Goal: Information Seeking & Learning: Learn about a topic

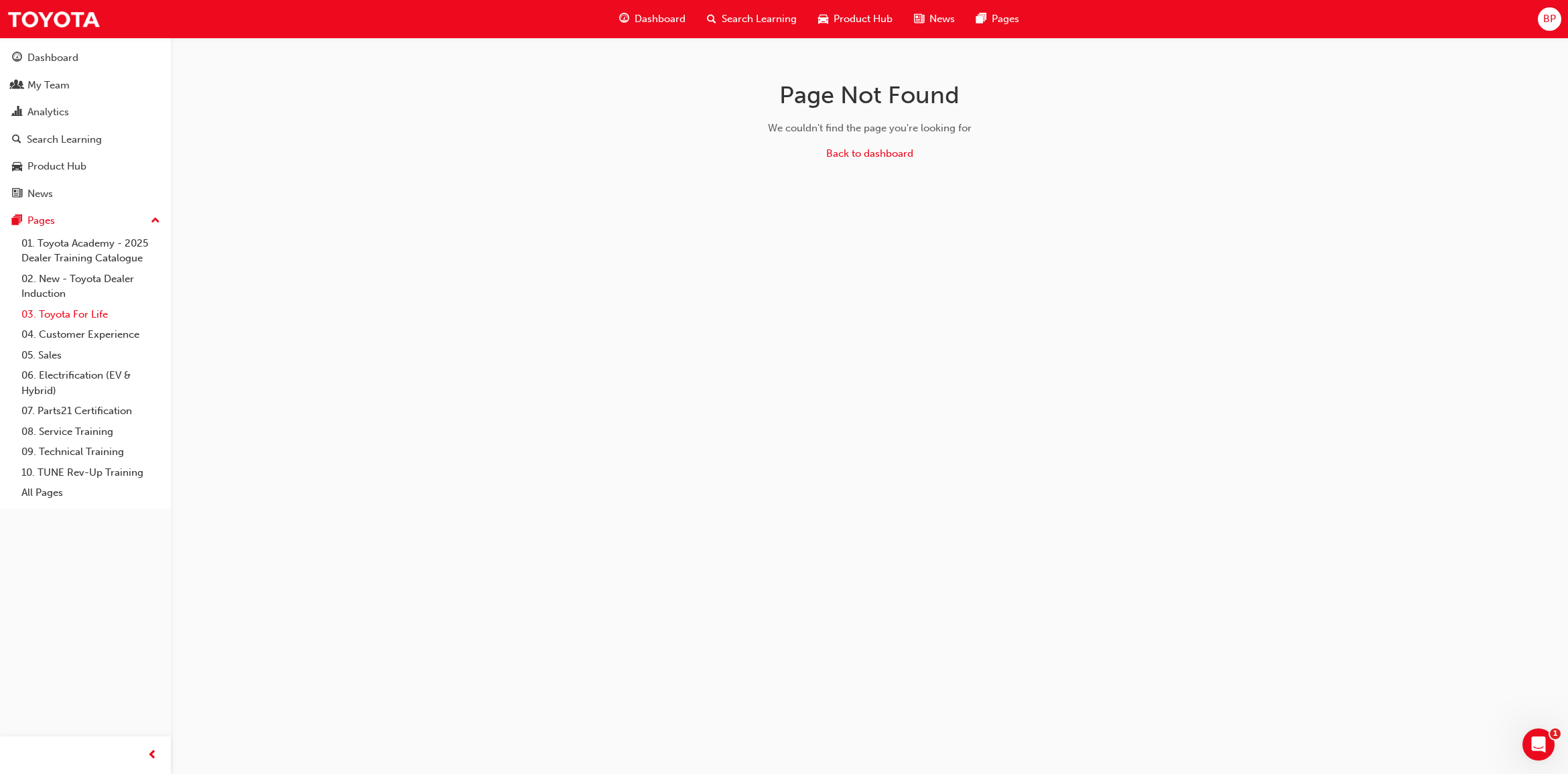
click at [86, 312] on link "03. Toyota For Life" at bounding box center [90, 315] width 149 height 21
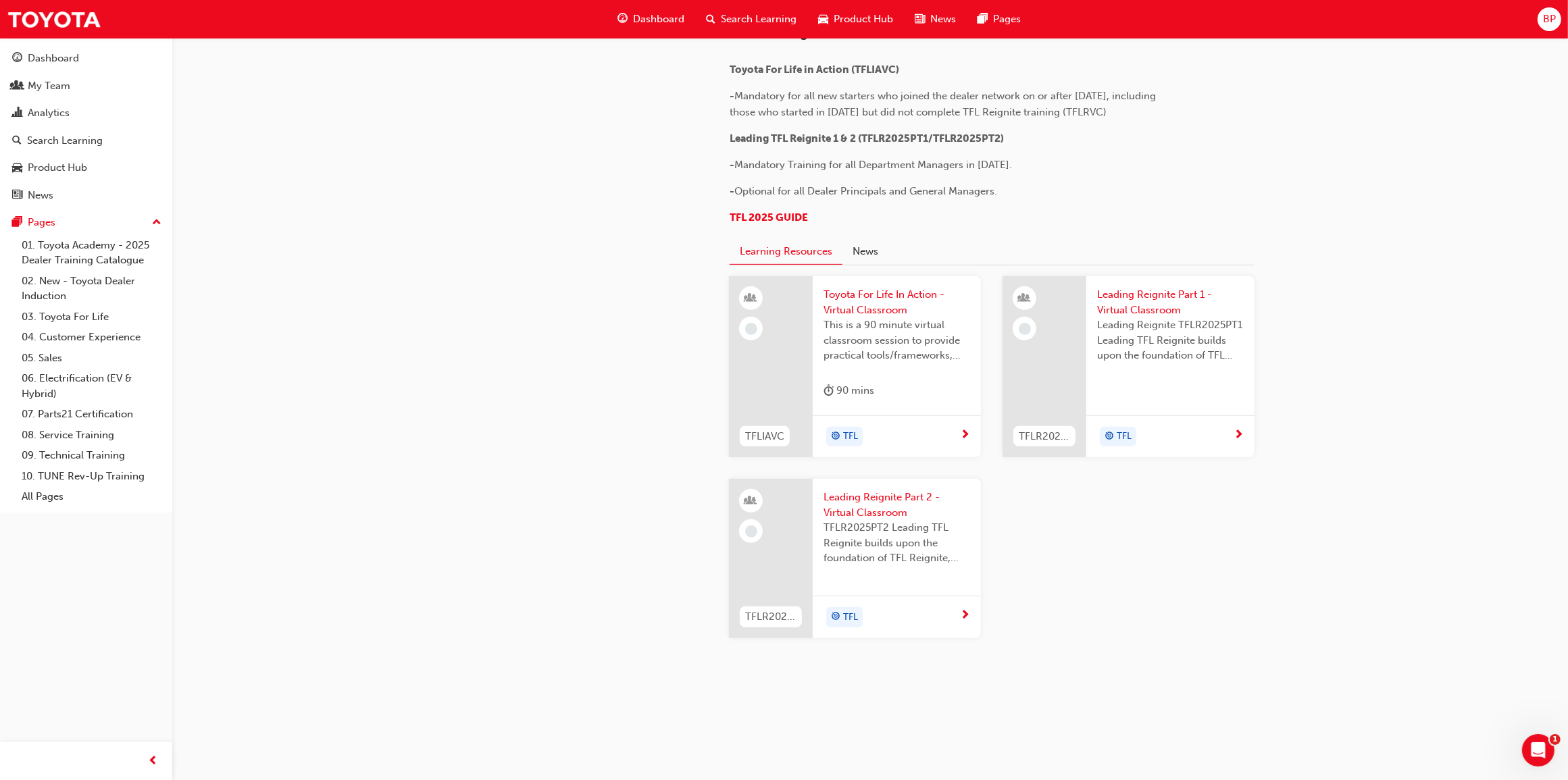
scroll to position [1271, 0]
click at [879, 308] on span "Toyota For Life In Action - Virtual Classroom" at bounding box center [897, 302] width 147 height 31
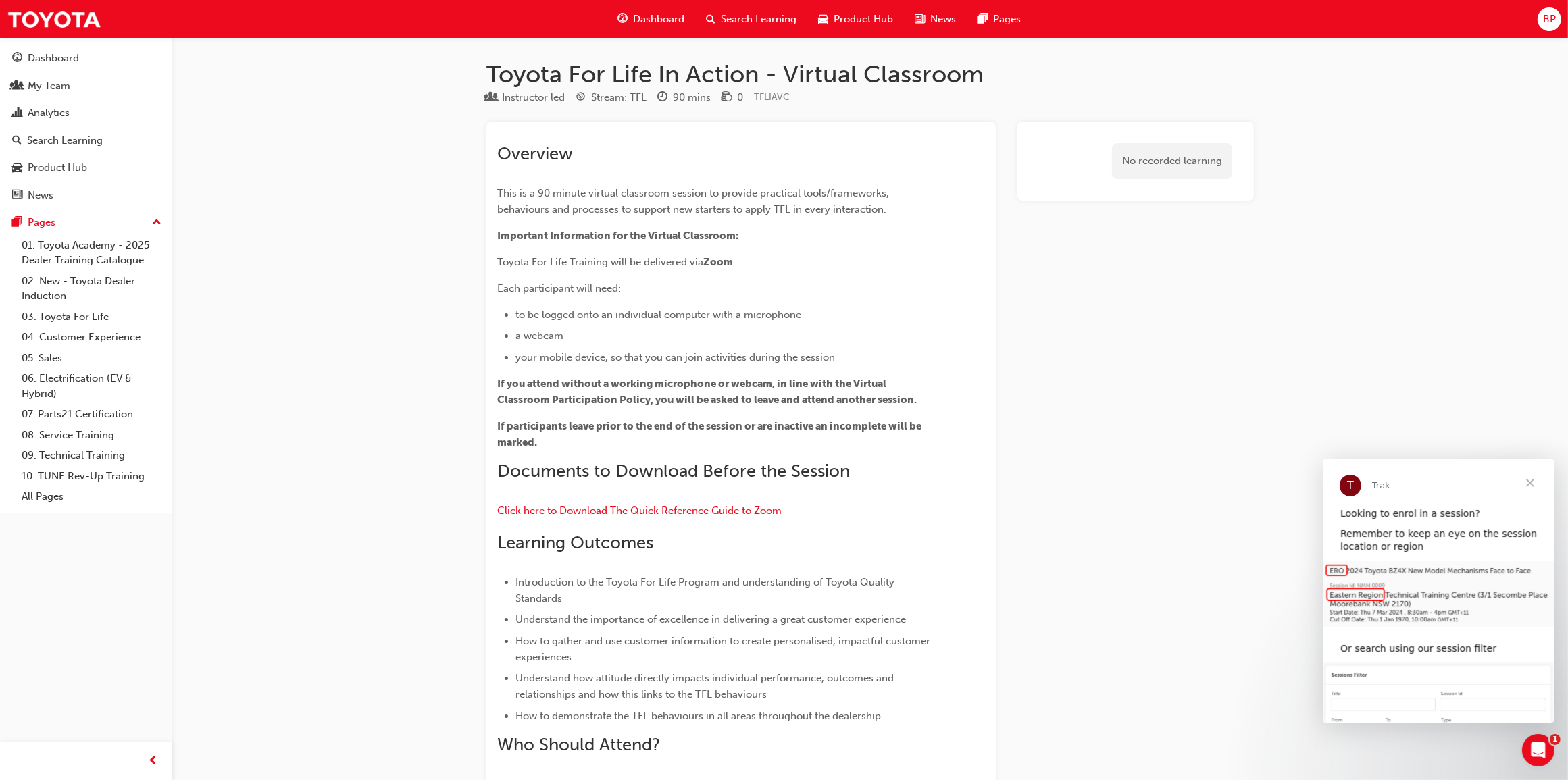
click at [1529, 481] on span "Close" at bounding box center [1529, 482] width 49 height 49
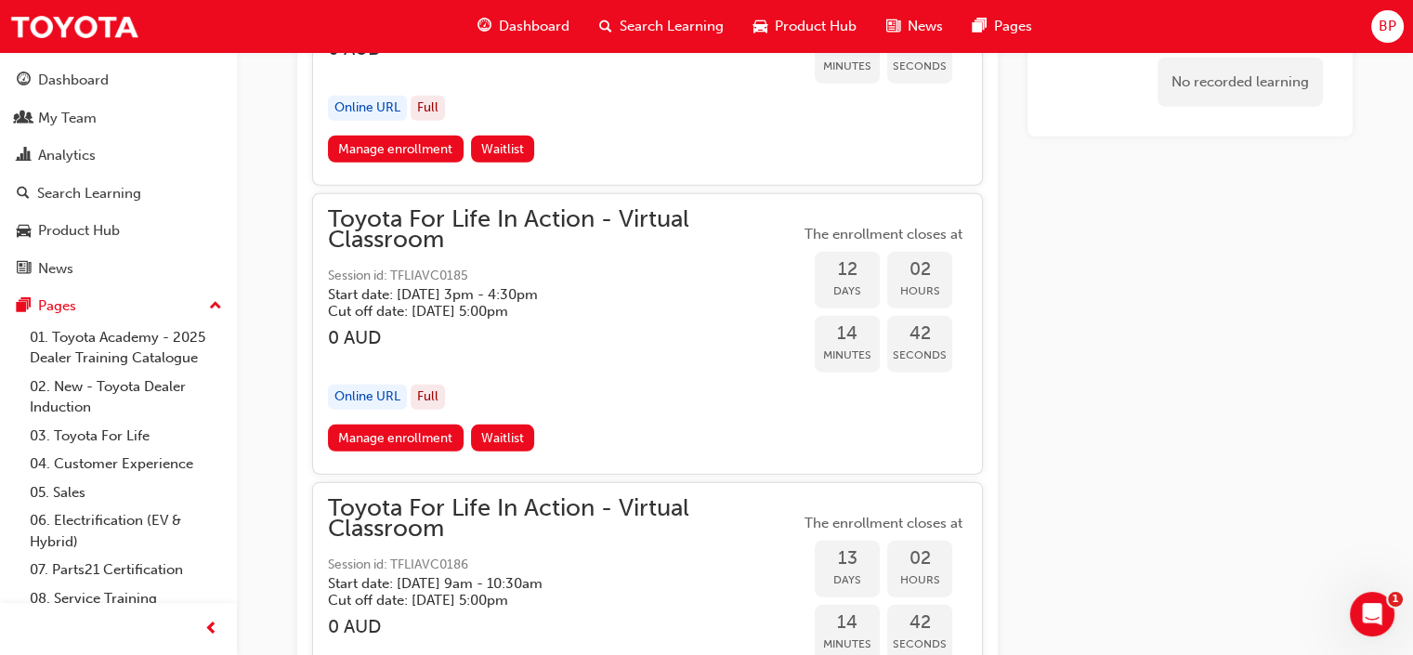
scroll to position [6231, 0]
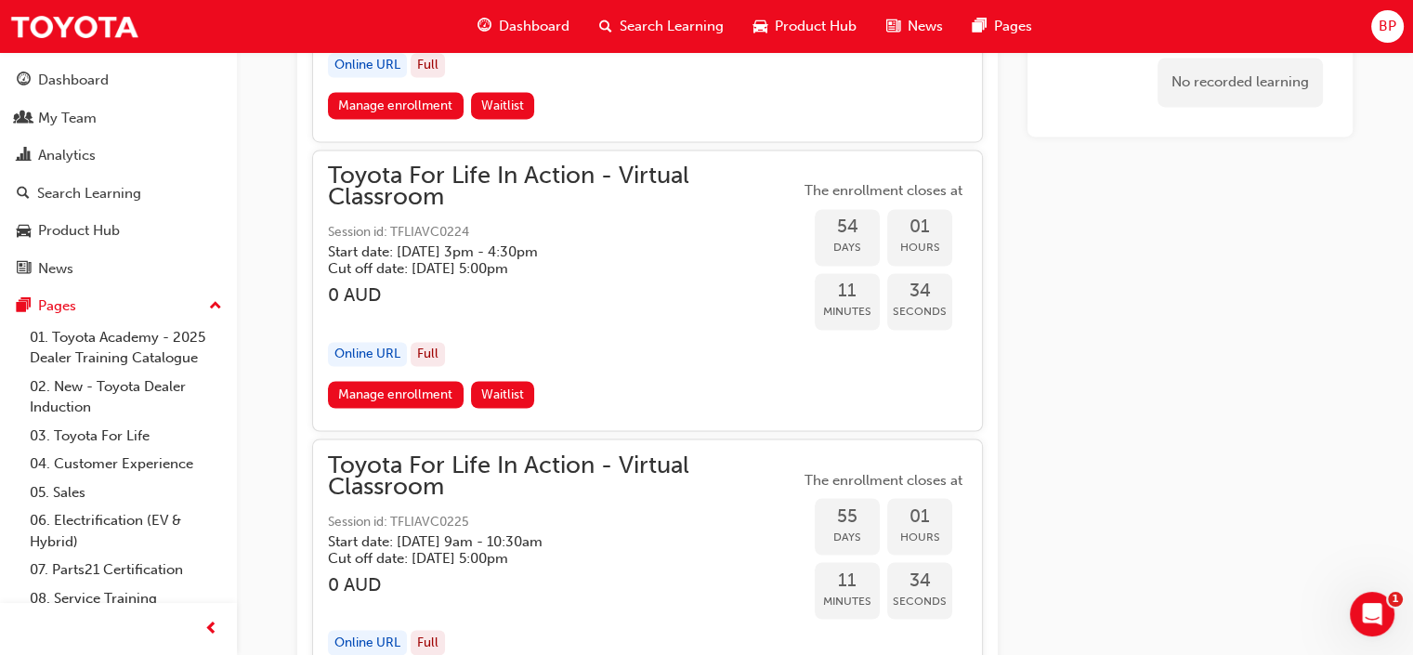
scroll to position [21407, 0]
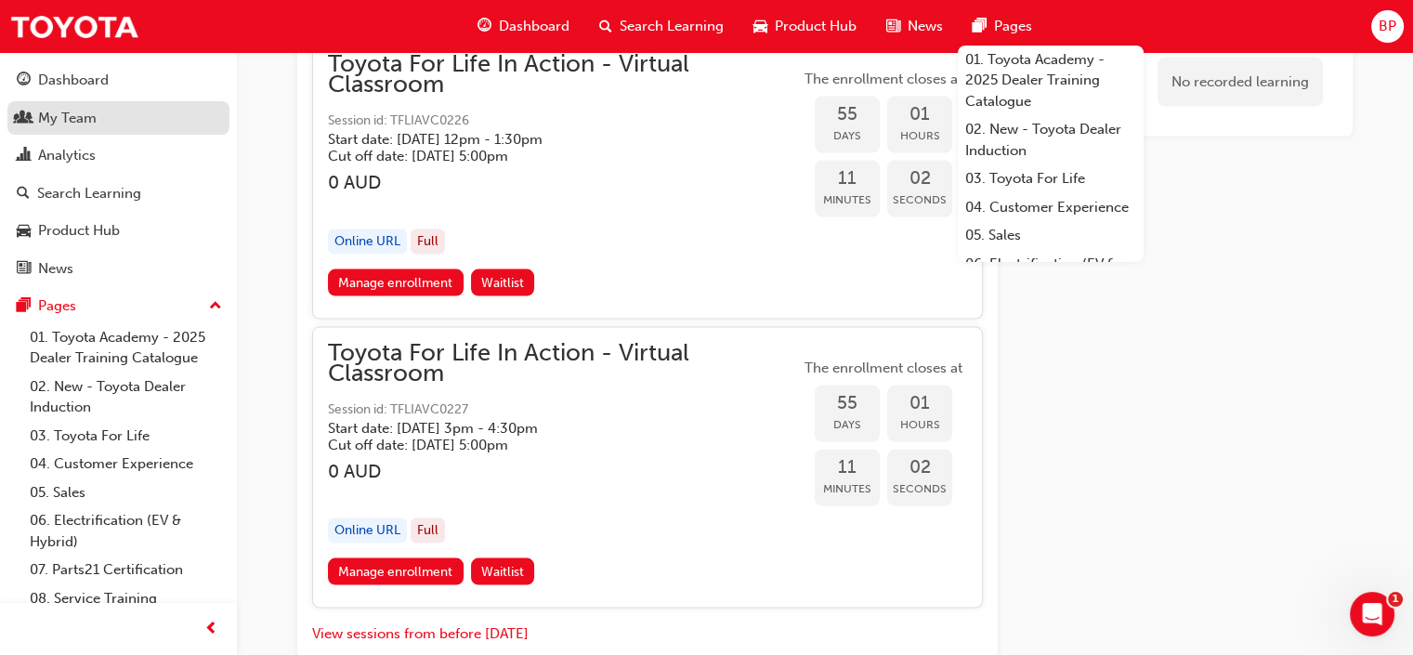
click at [118, 125] on div "My Team" at bounding box center [118, 118] width 203 height 23
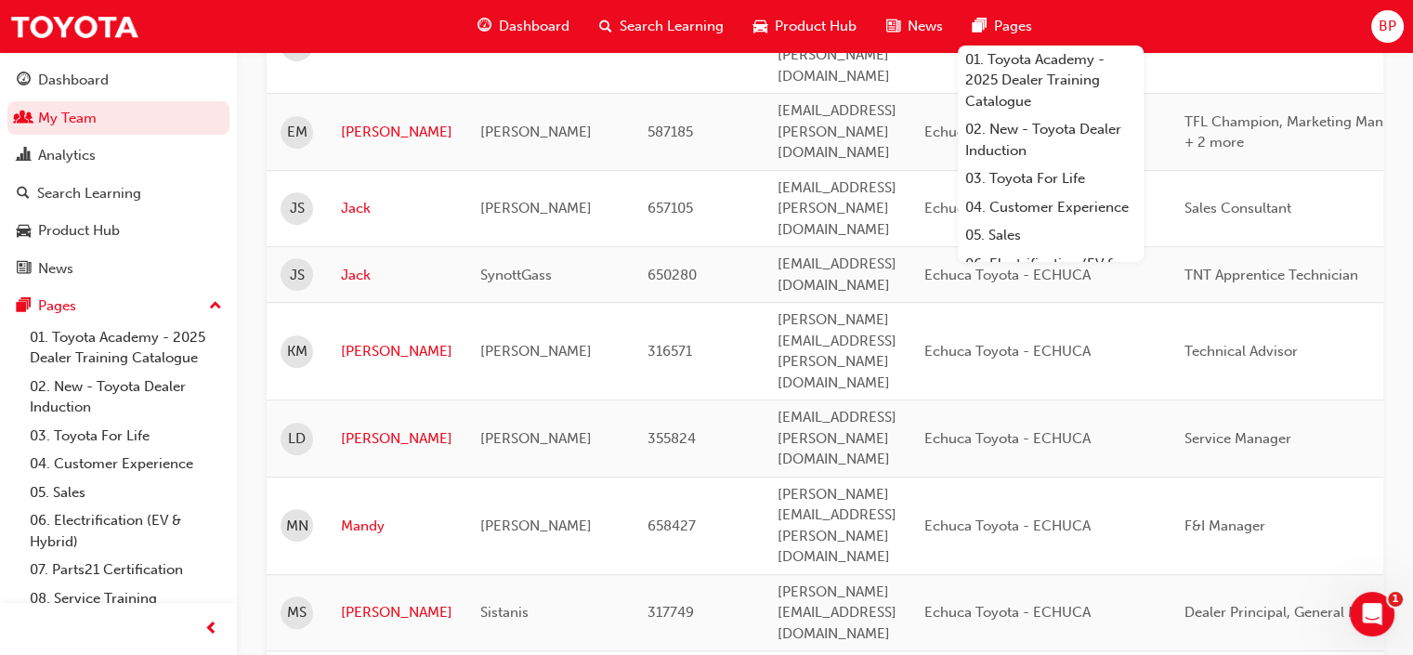
scroll to position [1186, 0]
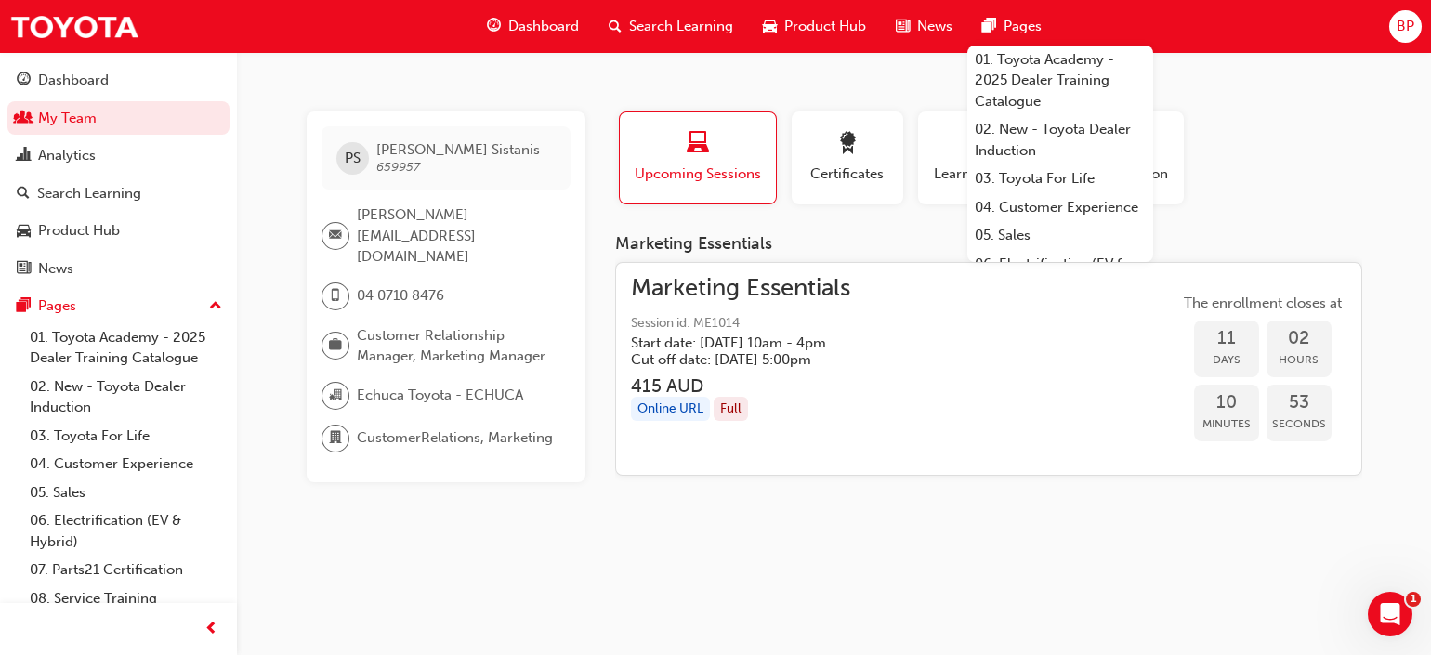
click at [1261, 117] on div "Profile Upcoming Sessions Certificates Learning History Subscription" at bounding box center [988, 165] width 784 height 108
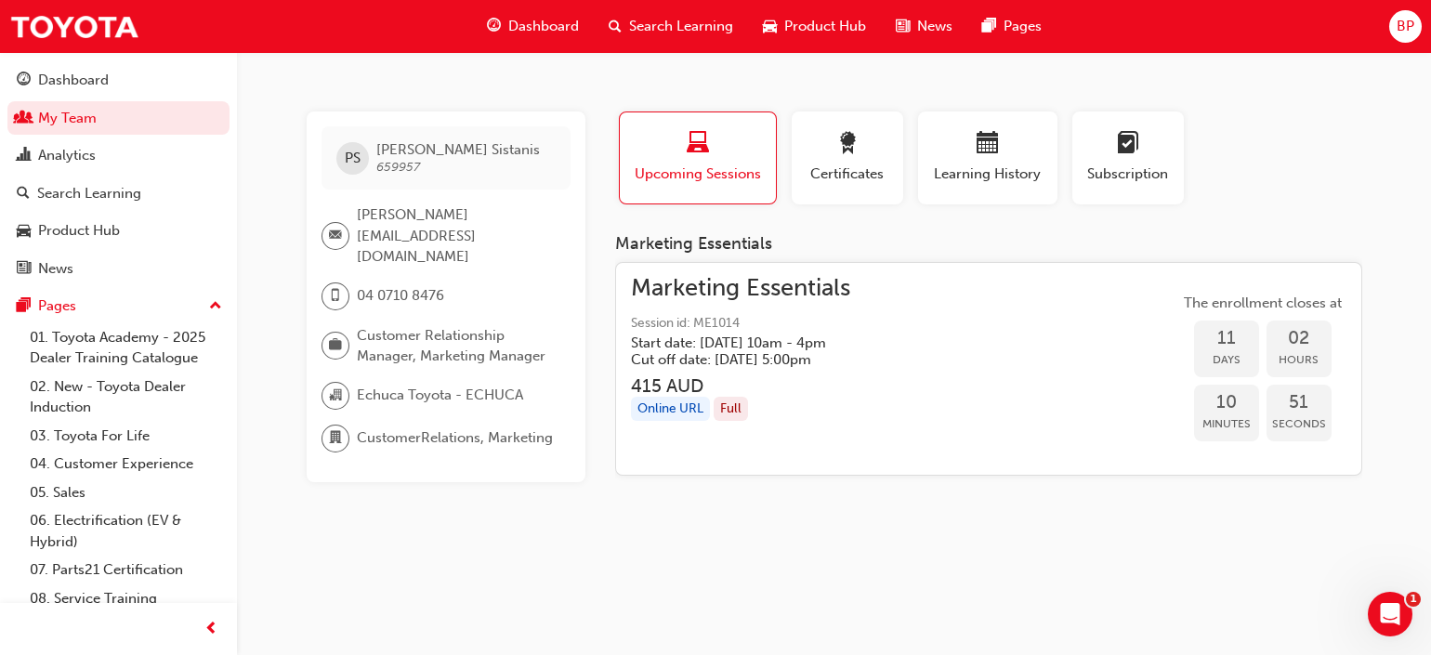
click at [1220, 85] on div "PS [PERSON_NAME] 659957 [PERSON_NAME][EMAIL_ADDRESS][DOMAIN_NAME] 04 0710 8476 …" at bounding box center [715, 327] width 1431 height 655
click at [844, 161] on div "Certificates" at bounding box center [848, 158] width 84 height 53
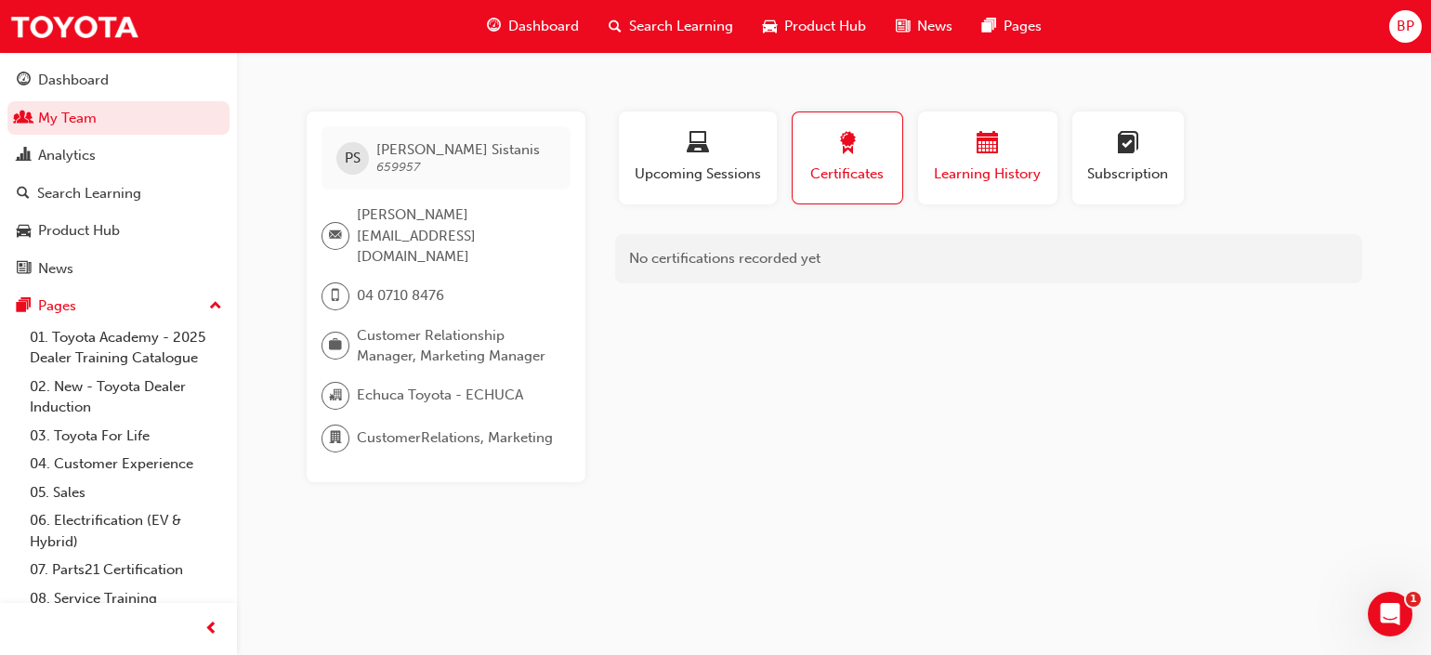
click at [957, 148] on div "button" at bounding box center [987, 146] width 111 height 29
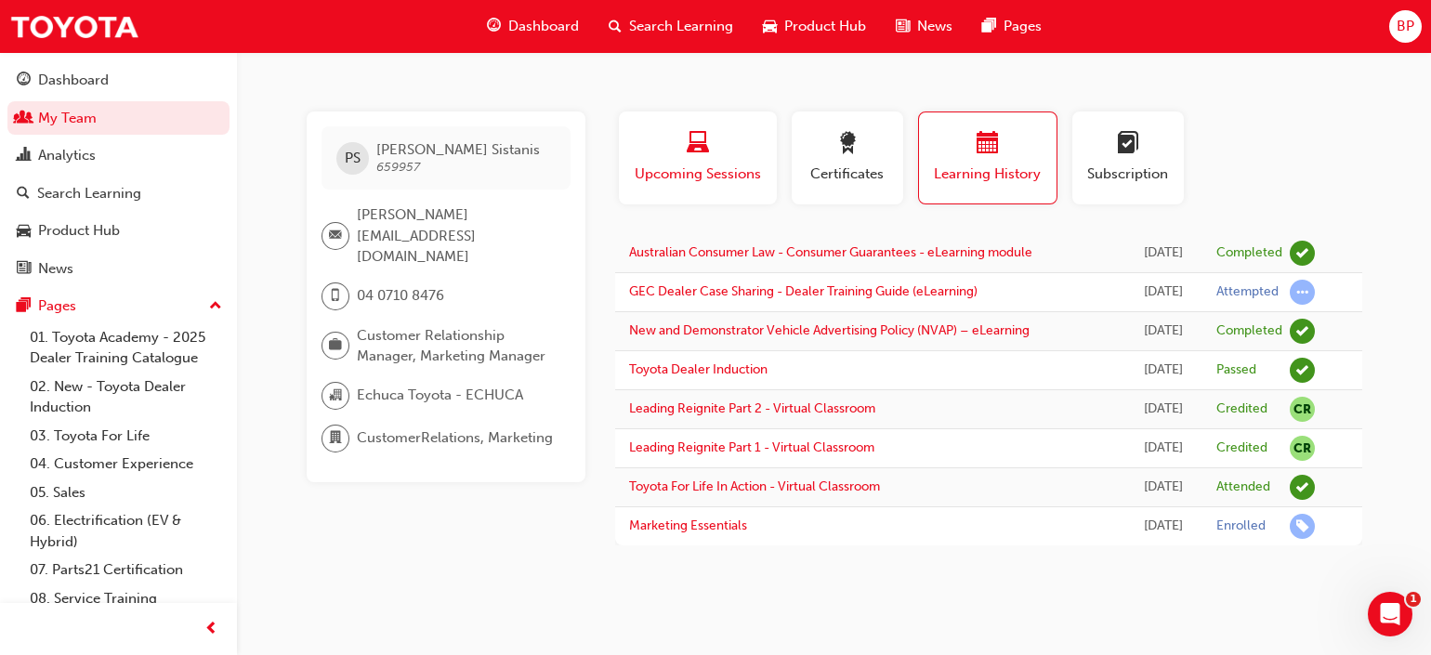
click at [695, 132] on span "laptop-icon" at bounding box center [698, 144] width 22 height 25
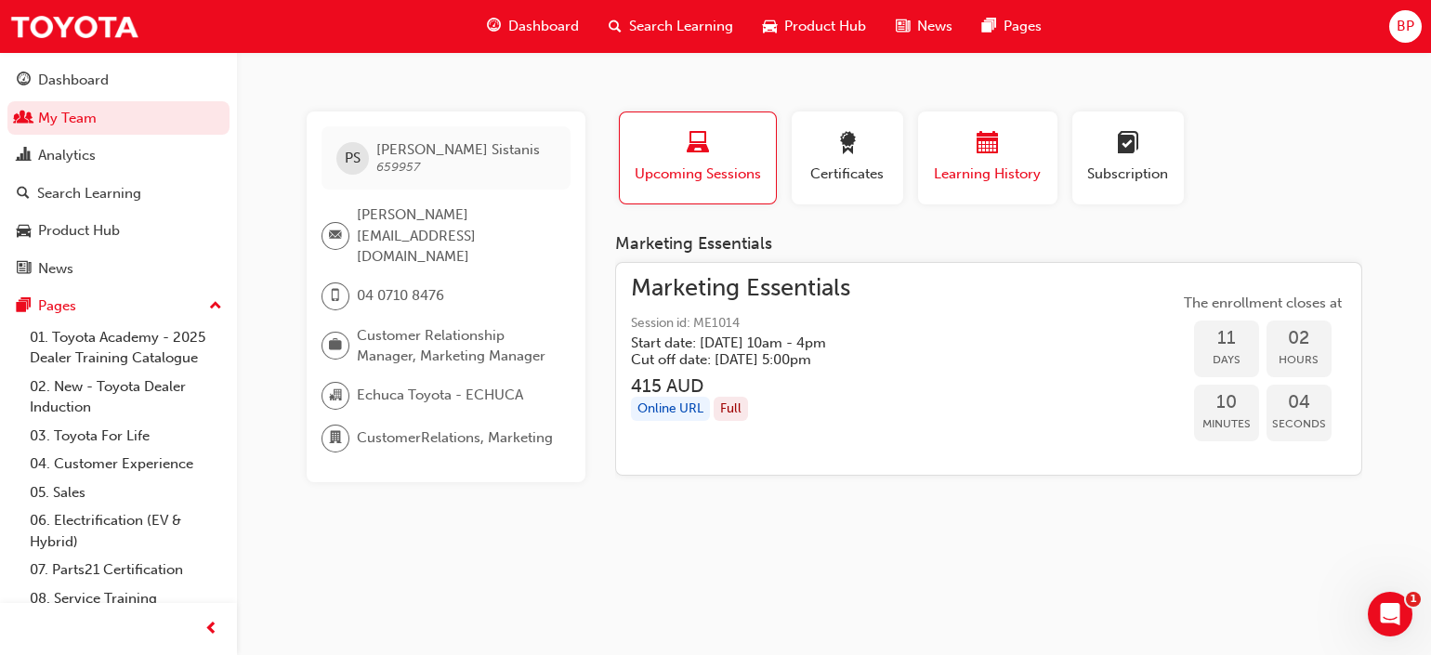
click at [984, 141] on span "calendar-icon" at bounding box center [987, 144] width 22 height 25
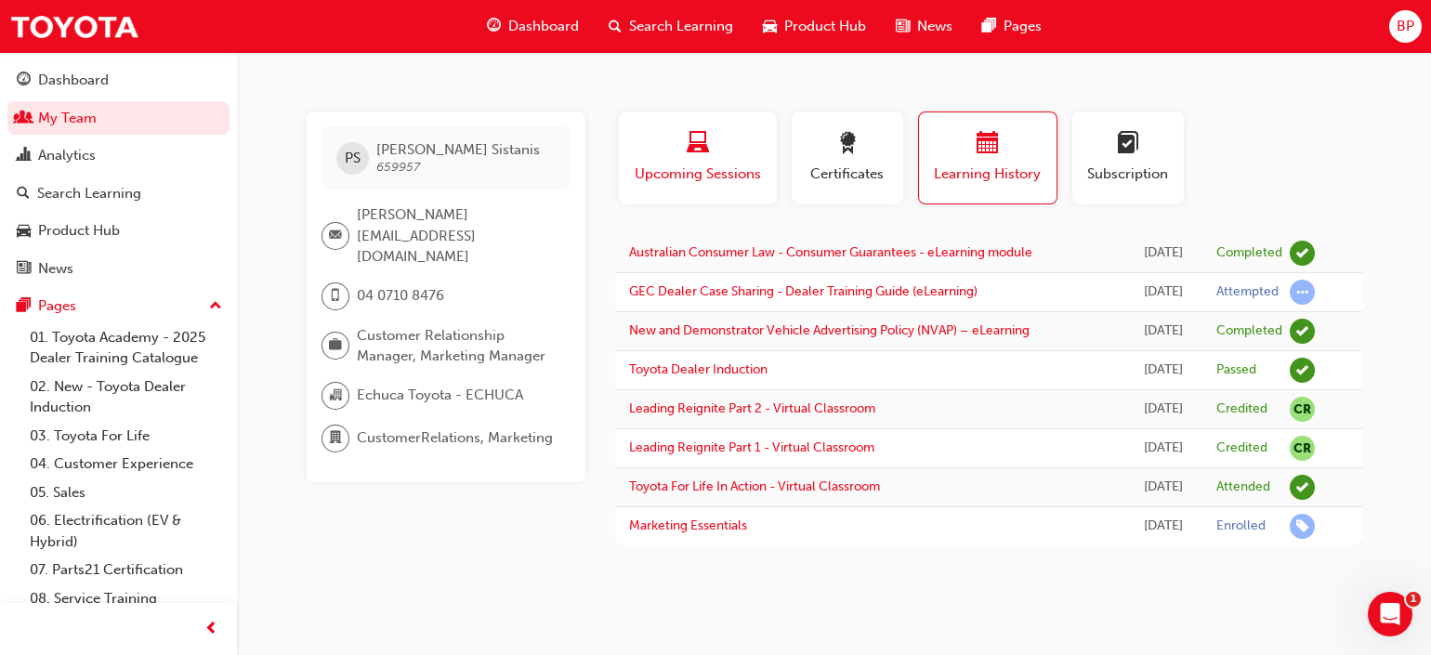
click at [689, 158] on div "button" at bounding box center [698, 146] width 130 height 29
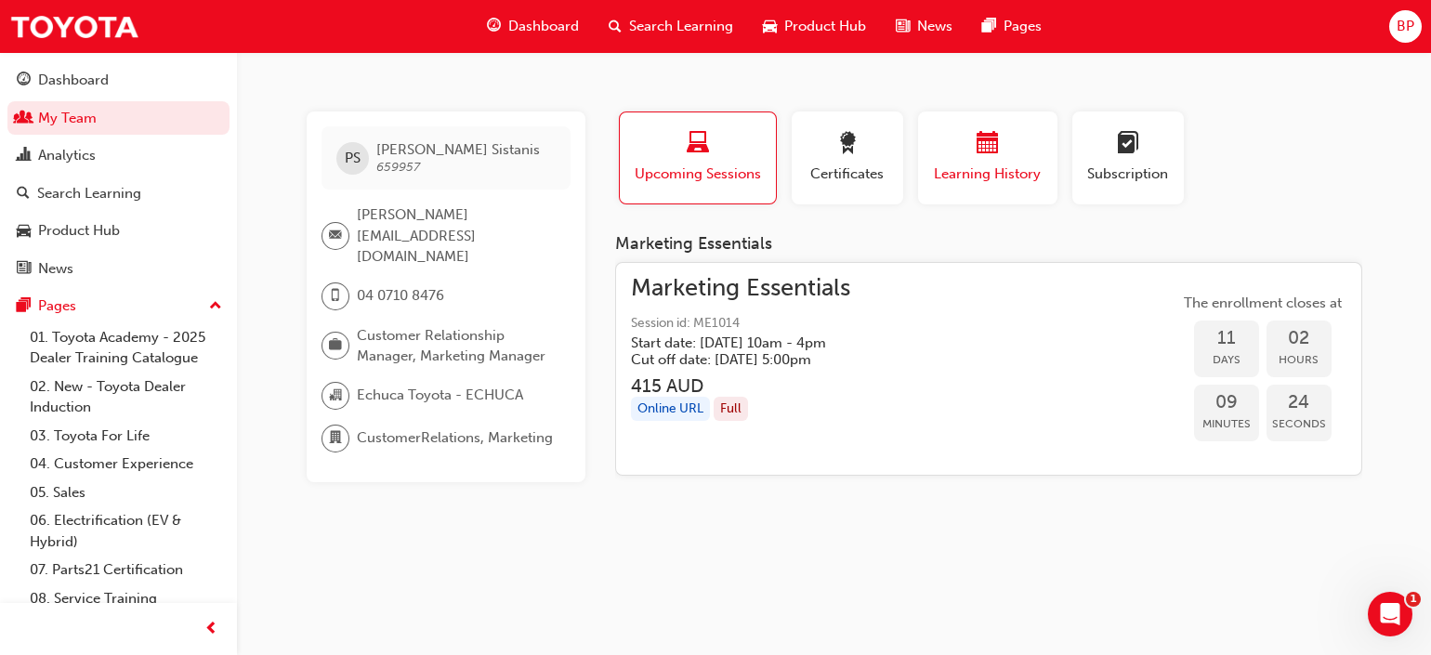
click at [962, 121] on button "Learning History" at bounding box center [987, 157] width 139 height 93
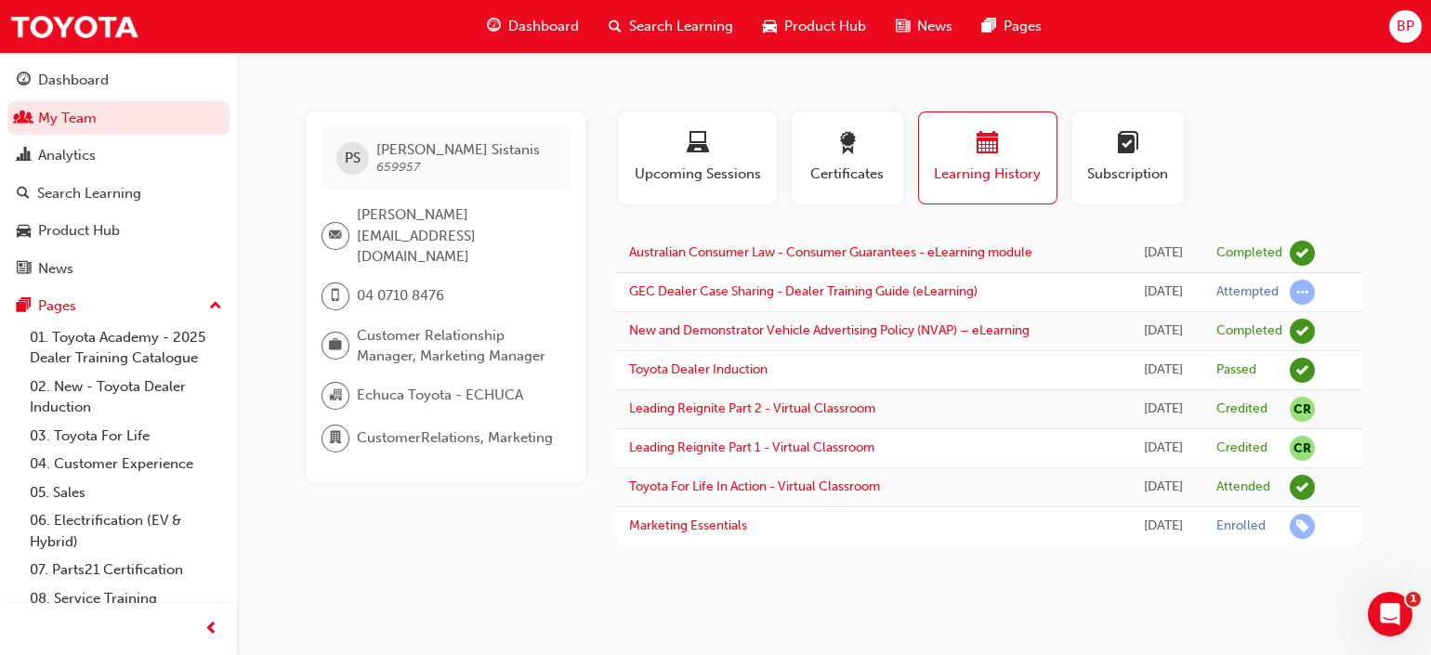
click at [605, 89] on div "PS [PERSON_NAME] 659957 [PERSON_NAME][EMAIL_ADDRESS][DOMAIN_NAME] 04 0710 8476 …" at bounding box center [715, 327] width 1431 height 655
click at [128, 451] on link "03. Toyota For Life" at bounding box center [125, 436] width 207 height 29
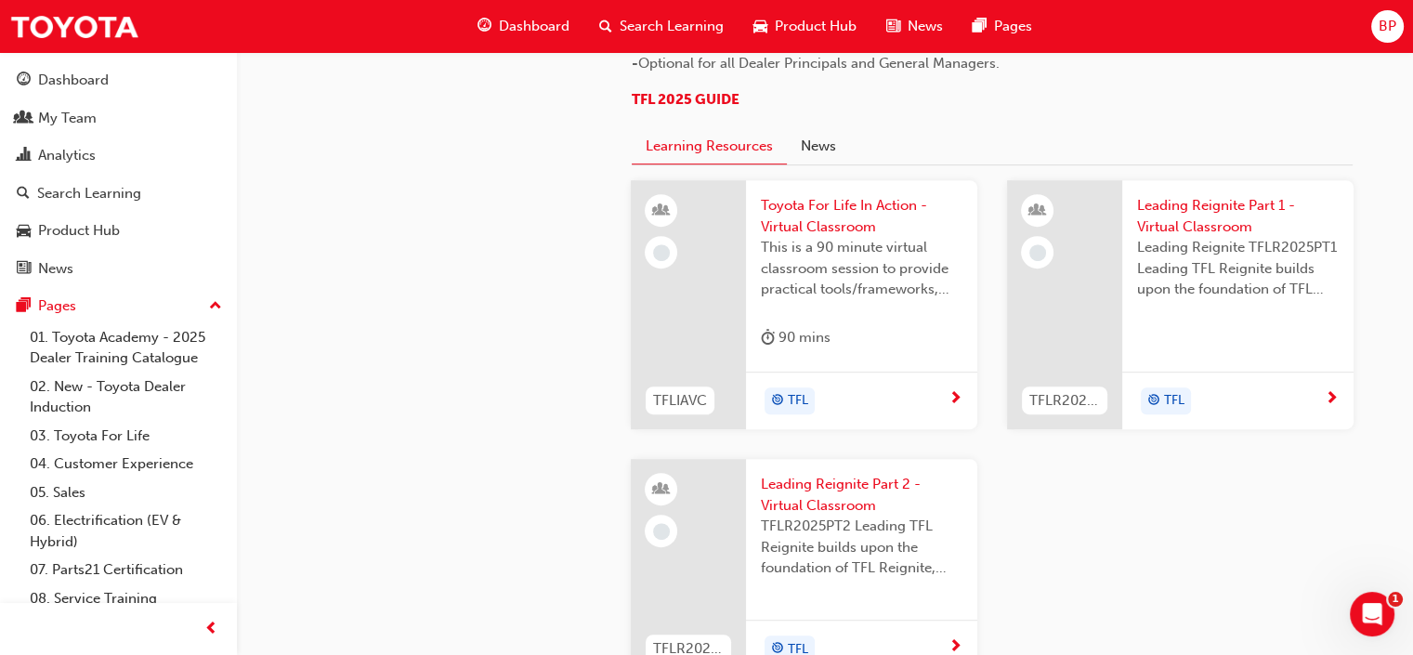
scroll to position [926, 0]
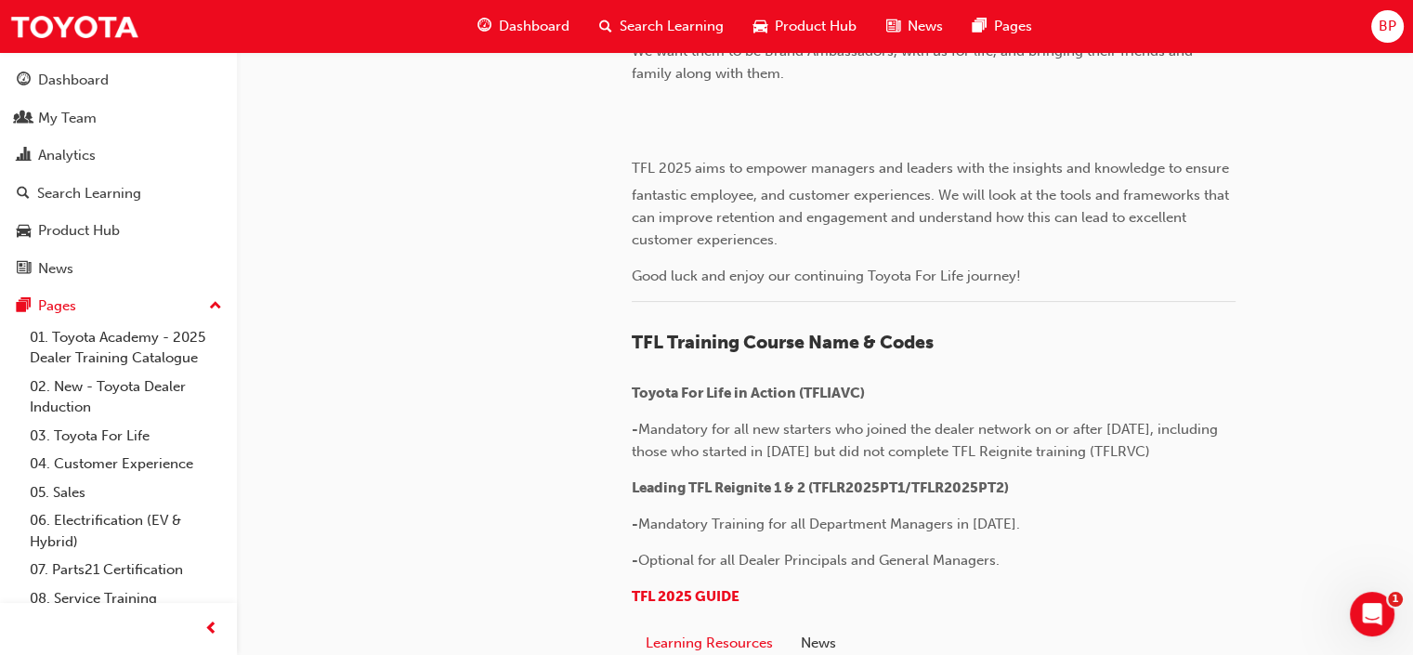
scroll to position [307, 0]
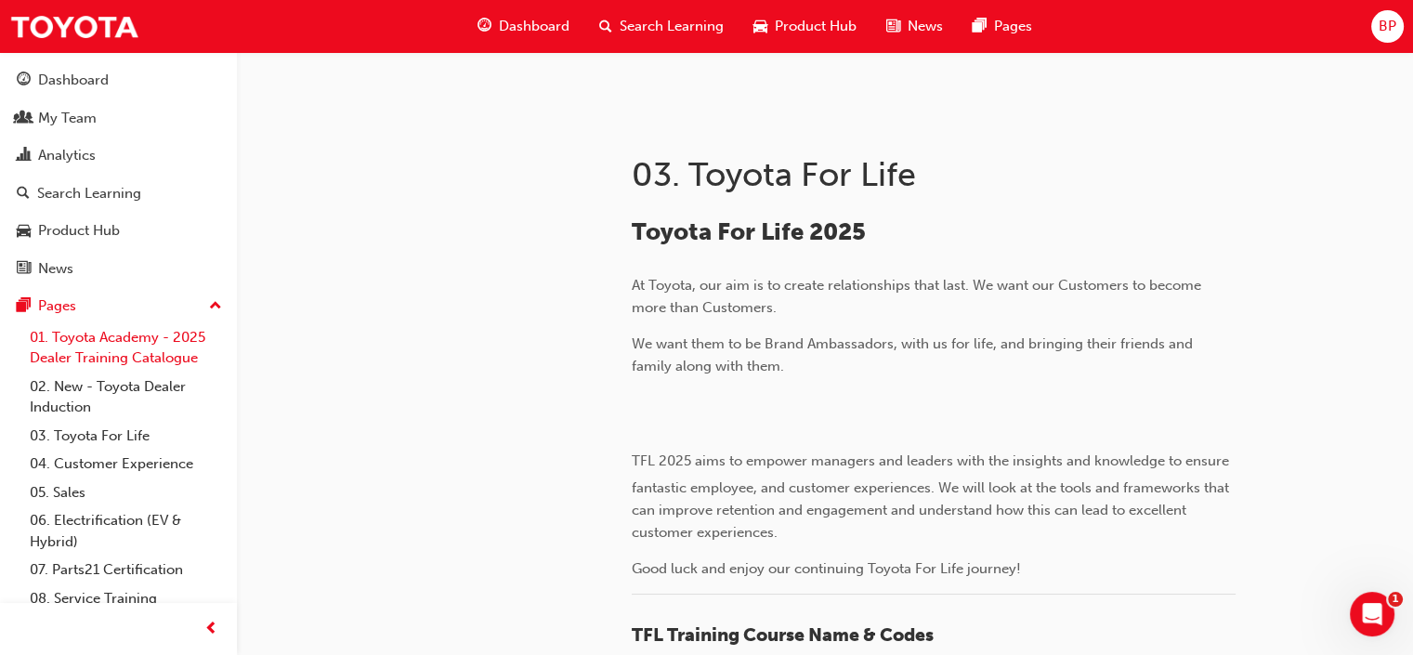
click at [121, 353] on link "01. Toyota Academy - 2025 Dealer Training Catalogue" at bounding box center [125, 347] width 207 height 49
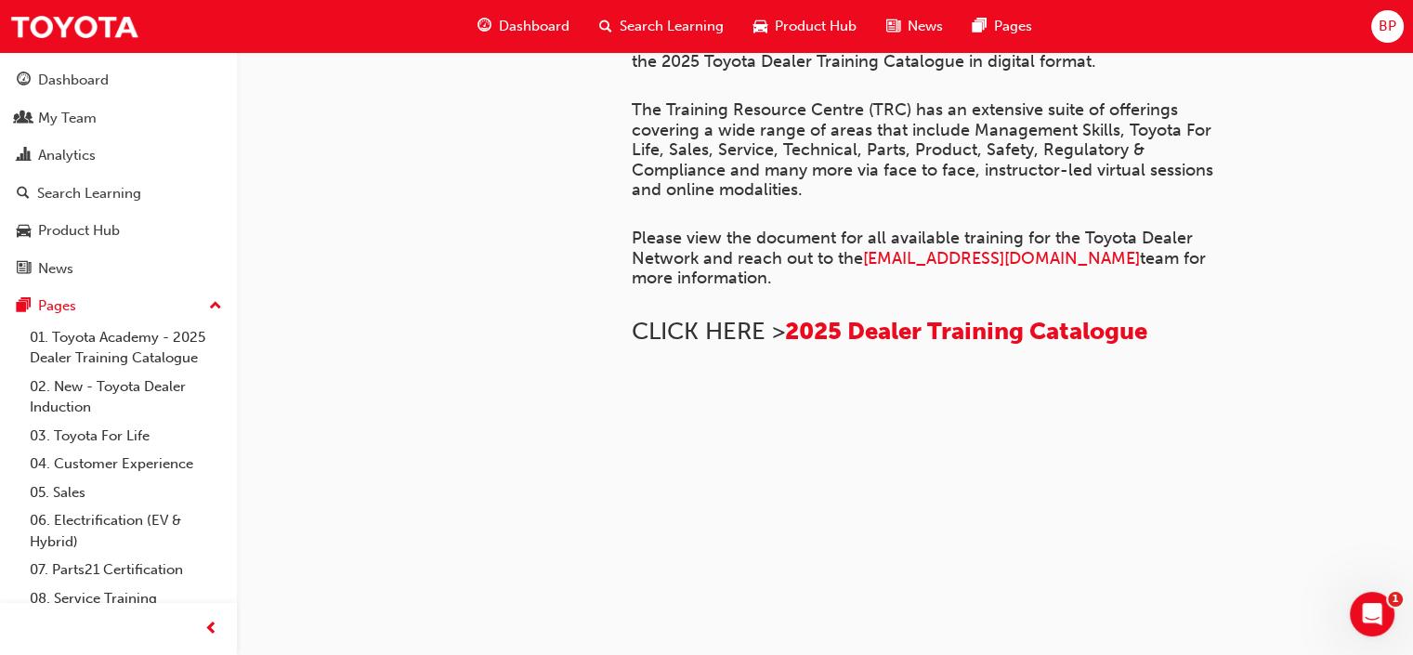
scroll to position [928, 0]
click at [999, 317] on span "2025 Dealer Training Catalogue" at bounding box center [966, 331] width 362 height 29
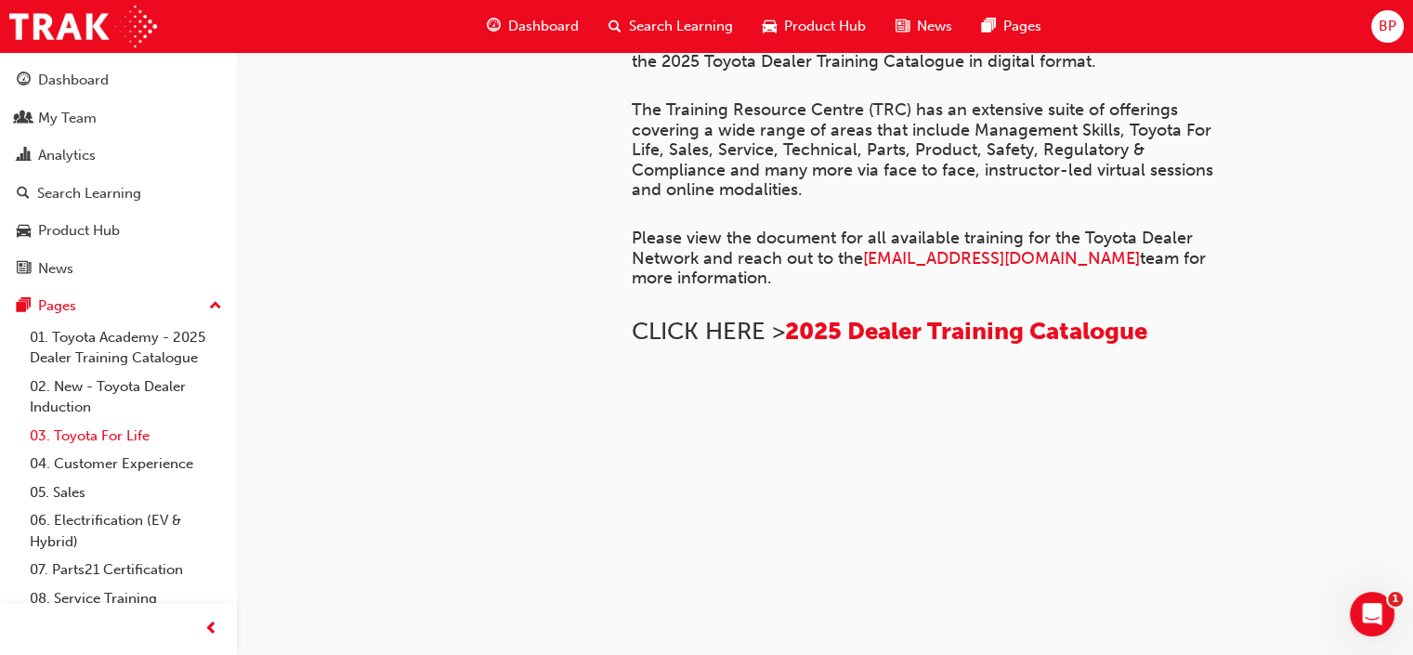
click at [123, 451] on link "03. Toyota For Life" at bounding box center [125, 436] width 207 height 29
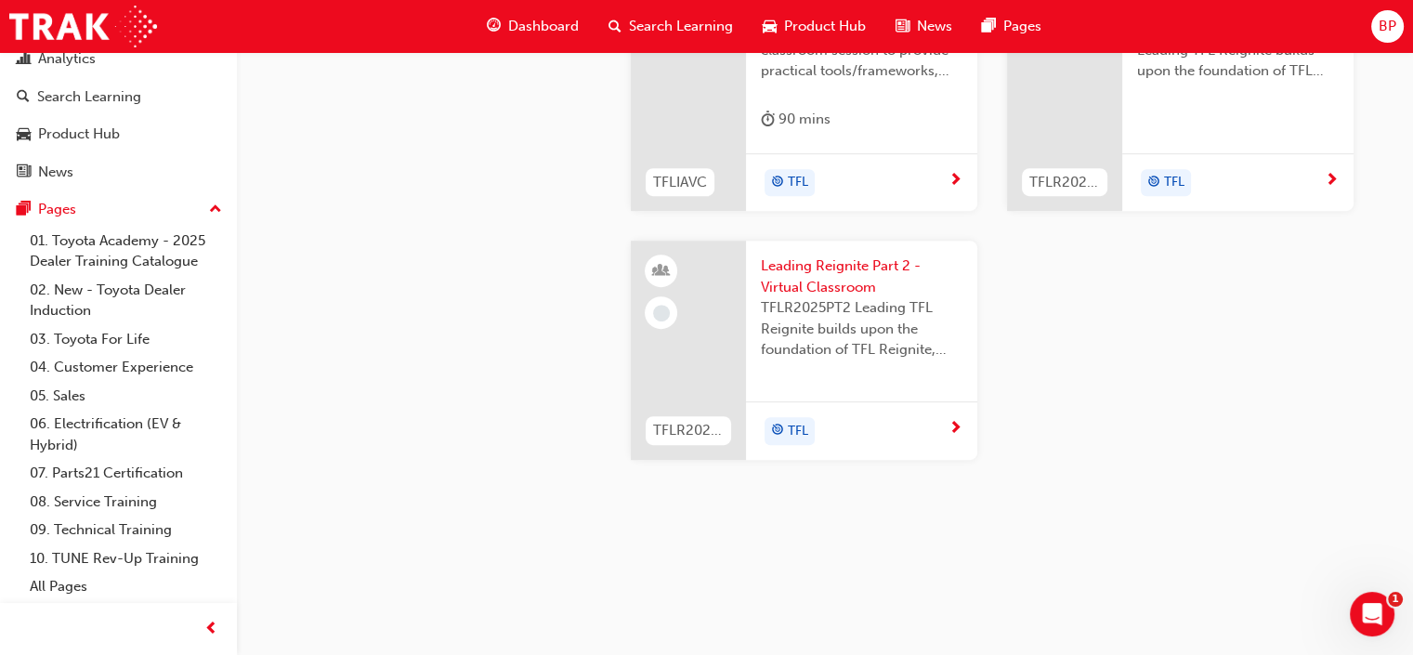
scroll to position [1546, 0]
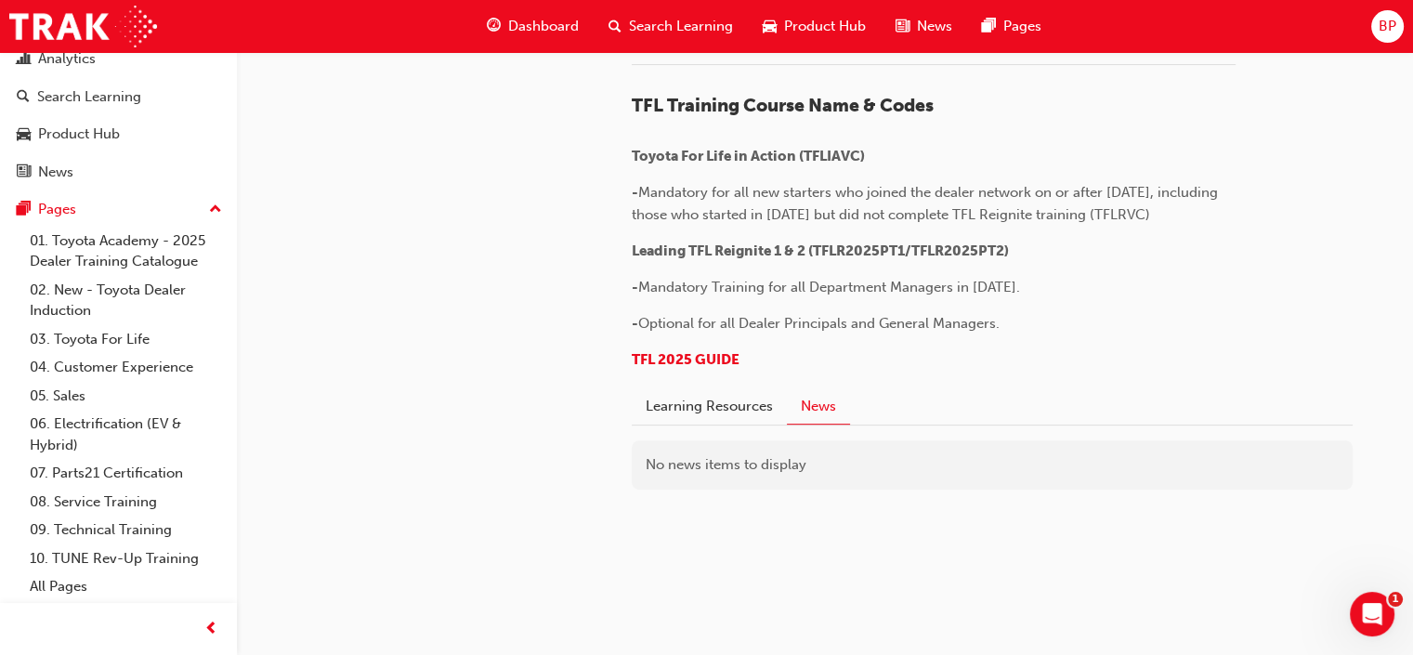
scroll to position [1687, 0]
click at [723, 398] on button "Learning Resources" at bounding box center [709, 406] width 155 height 35
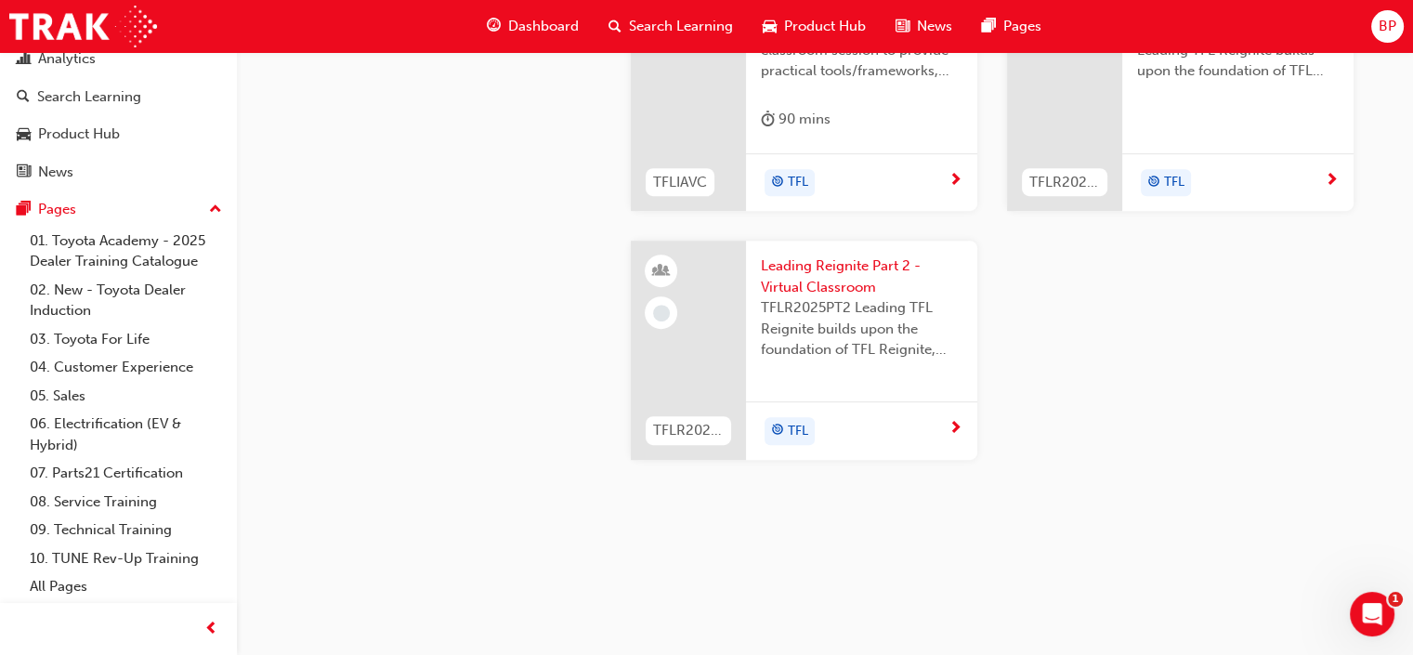
scroll to position [1855, 0]
click at [151, 281] on link "02. New - Toyota Dealer Induction" at bounding box center [125, 300] width 207 height 49
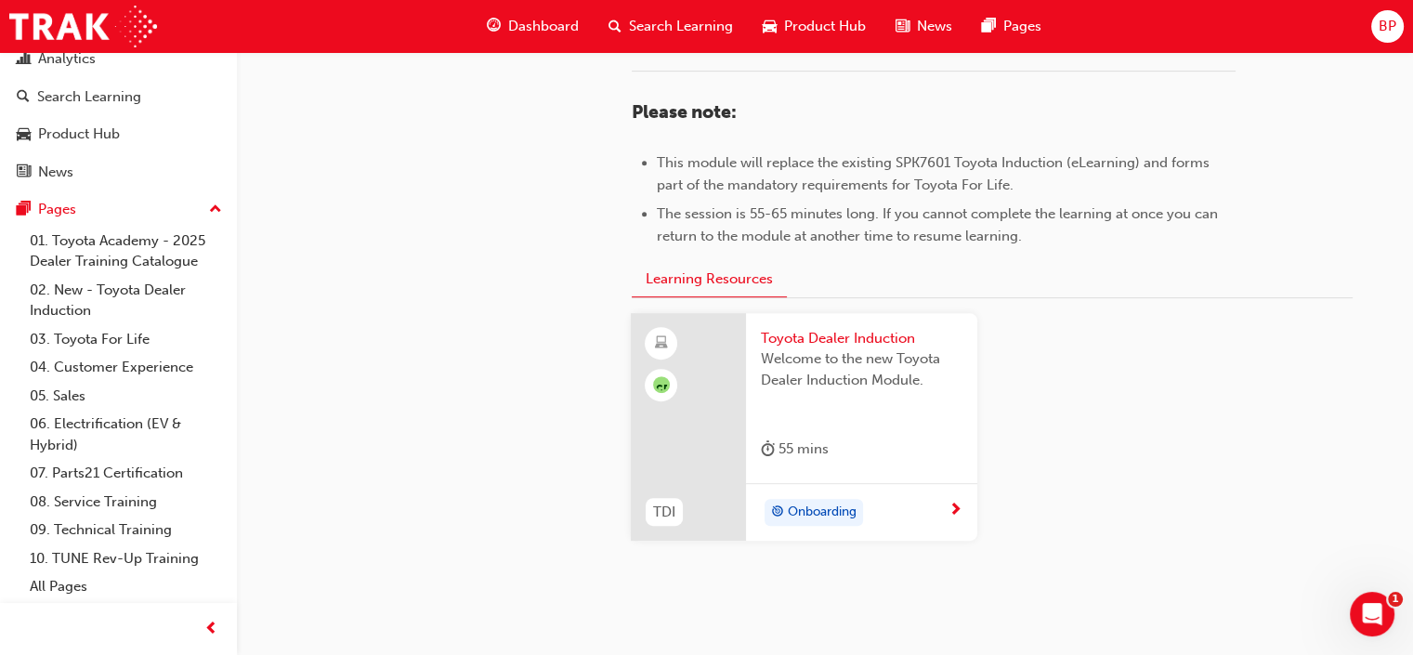
scroll to position [928, 0]
click at [858, 367] on span "Welcome to the new Toyota Dealer Induction Module." at bounding box center [862, 369] width 202 height 42
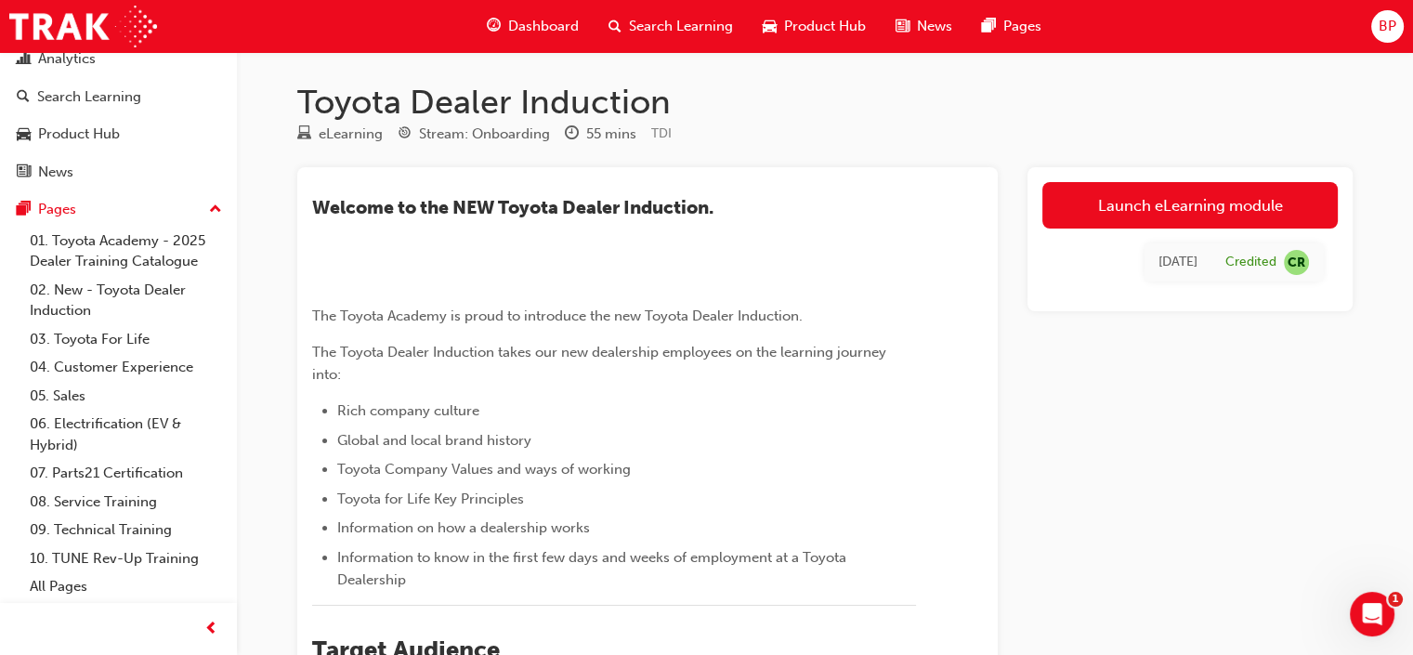
scroll to position [309, 0]
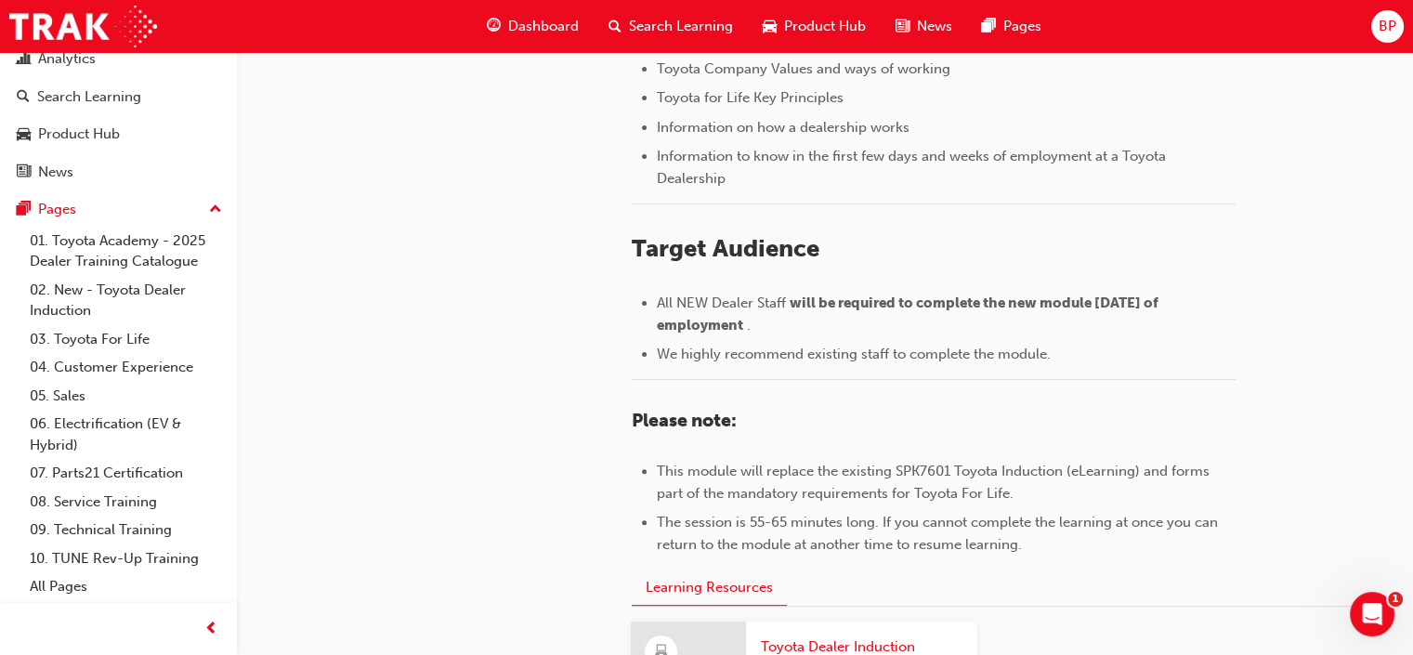
scroll to position [619, 0]
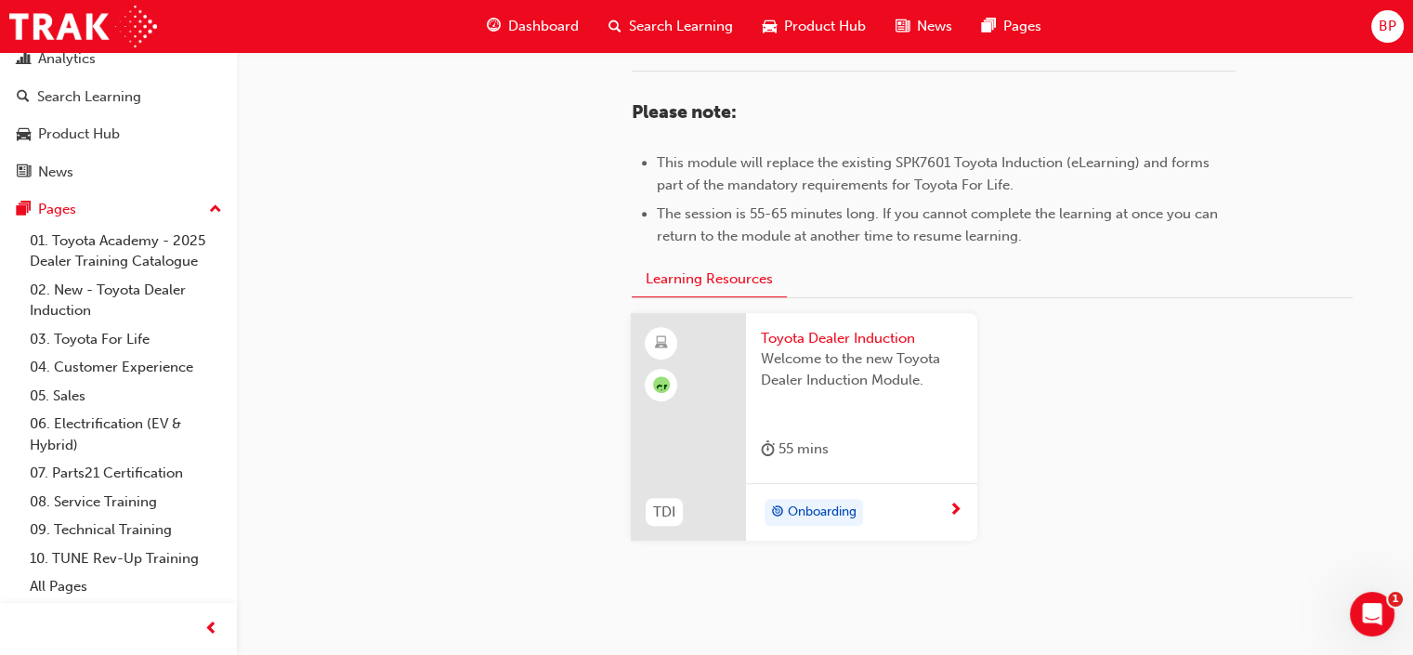
click at [832, 344] on span "Toyota Dealer Induction" at bounding box center [862, 338] width 202 height 21
